Goal: Understand process/instructions: Learn how to perform a task or action

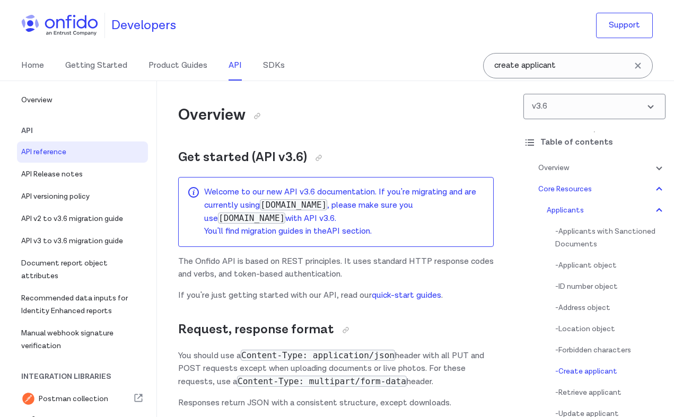
select select "bash"
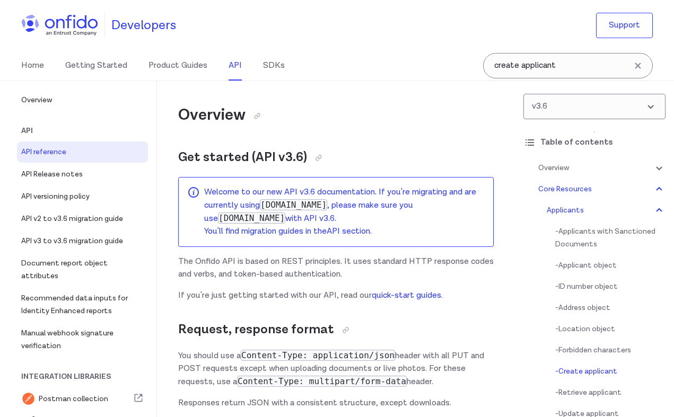
select select "bash"
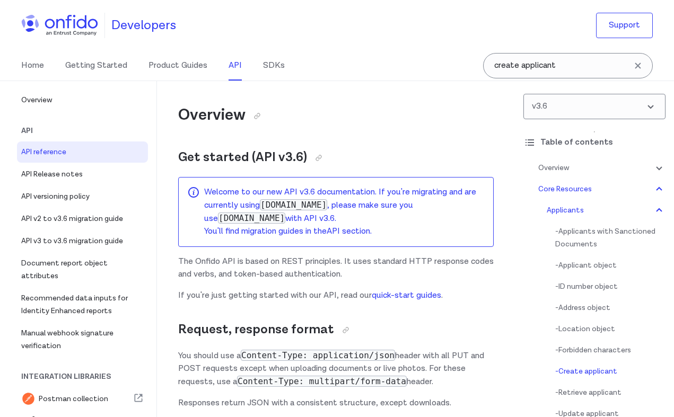
select select "bash"
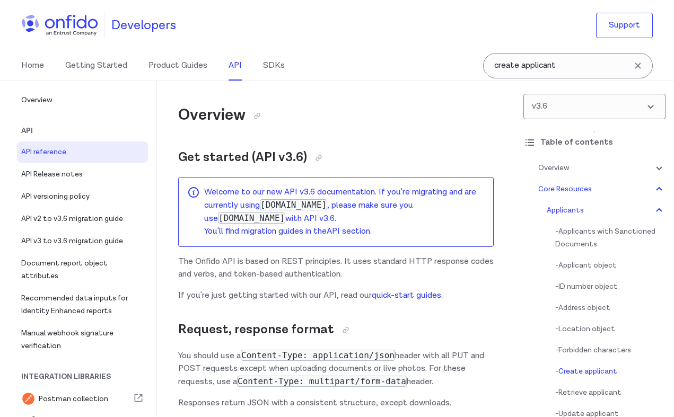
select select "bash"
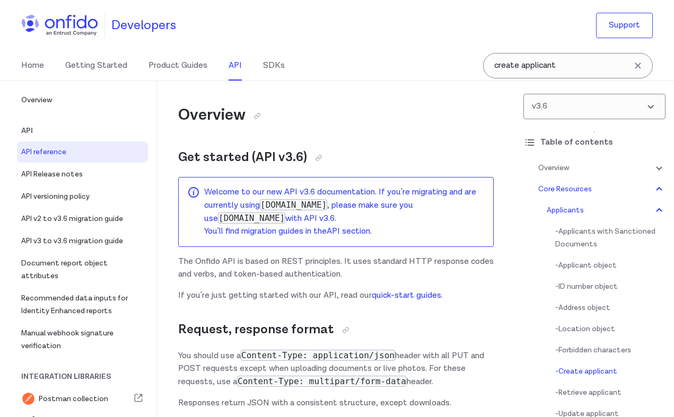
select select "bash"
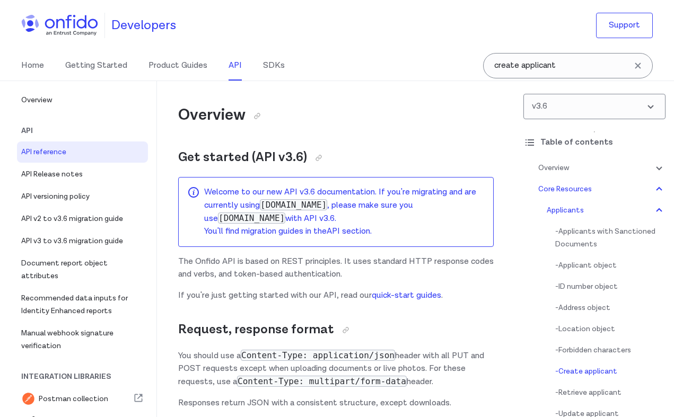
select select "bash"
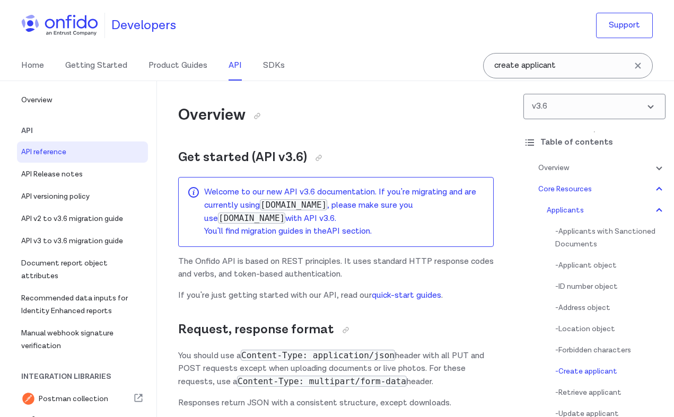
select select "bash"
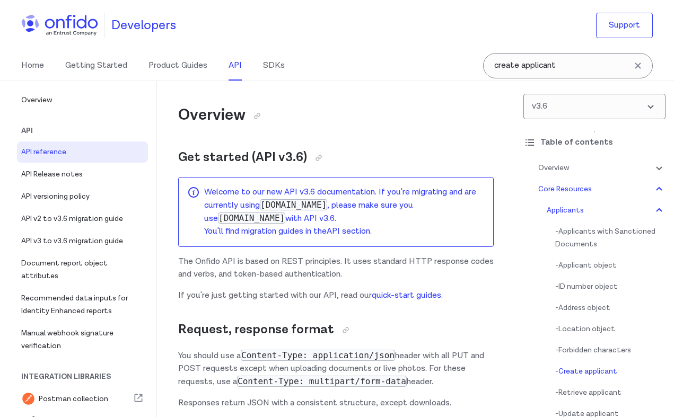
select select "bash"
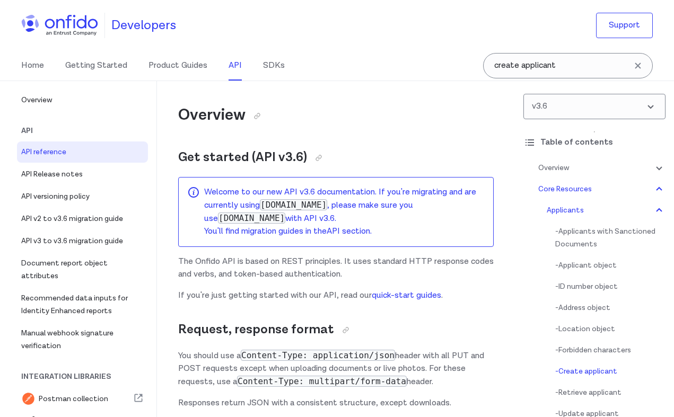
select select "bash"
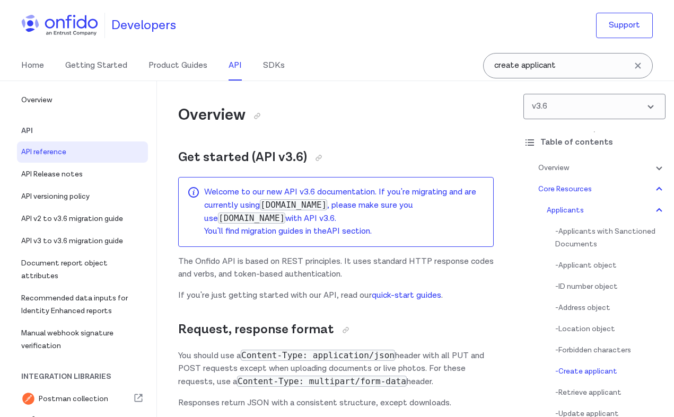
select select "bash"
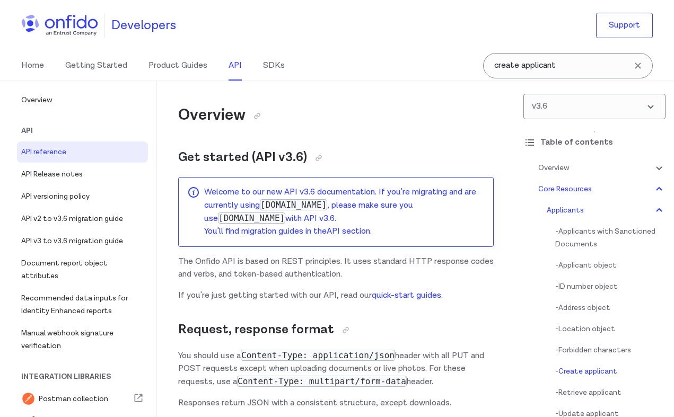
select select "bash"
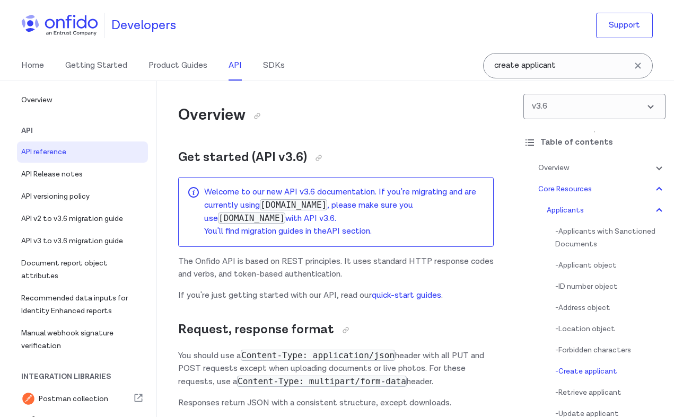
select select "bash"
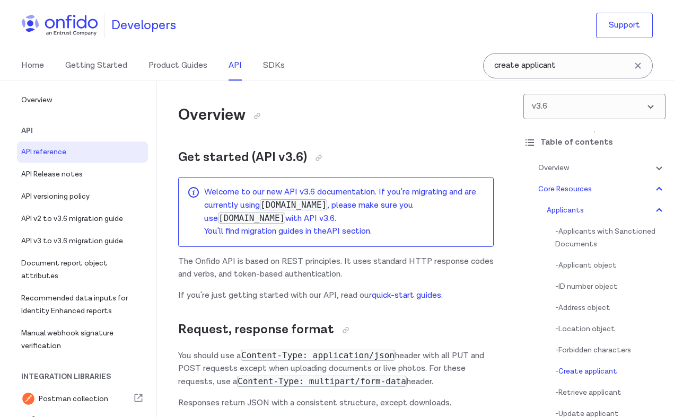
select select "bash"
select select "ruby"
select select "bash"
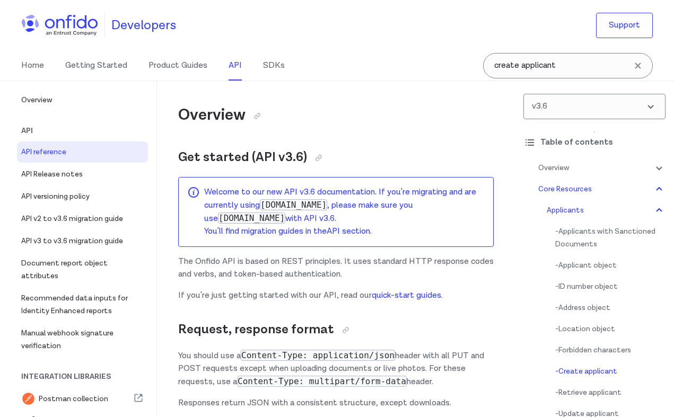
select select "bash"
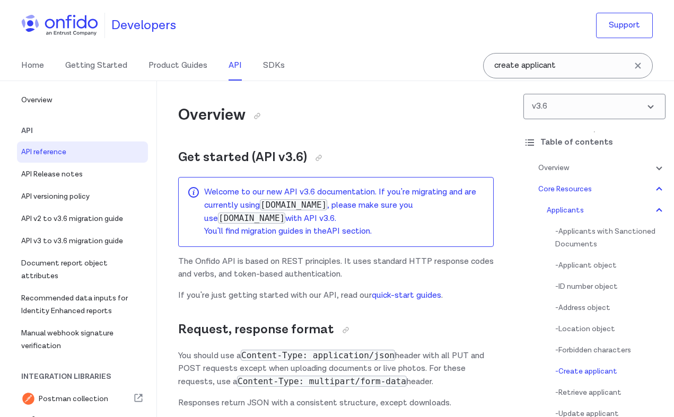
select select "bash"
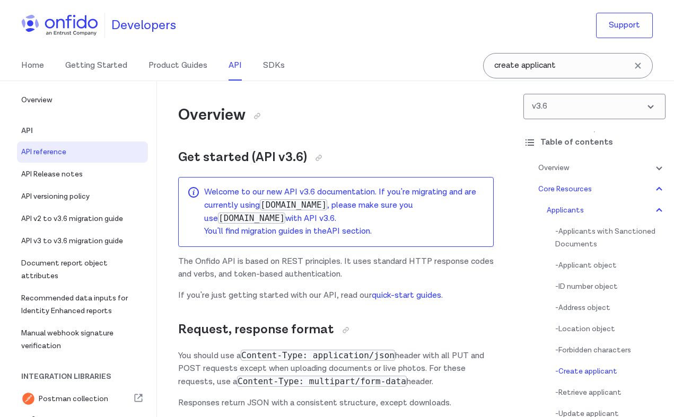
select select "bash"
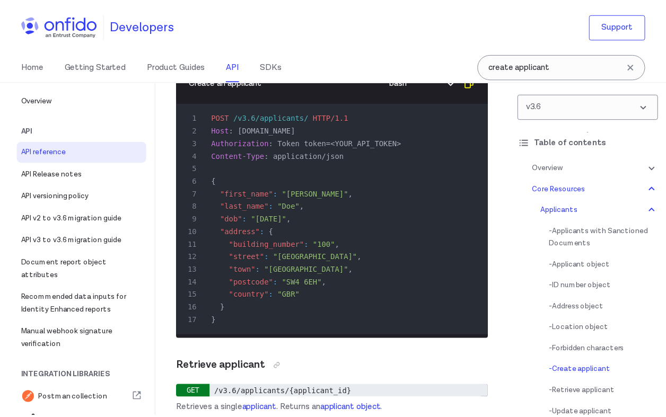
scroll to position [18475, 0]
